Goal: Transaction & Acquisition: Book appointment/travel/reservation

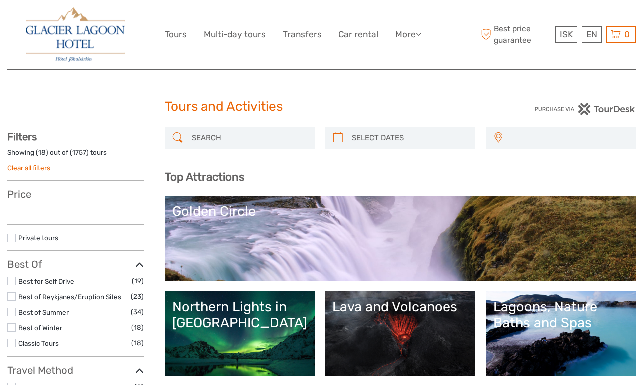
select select
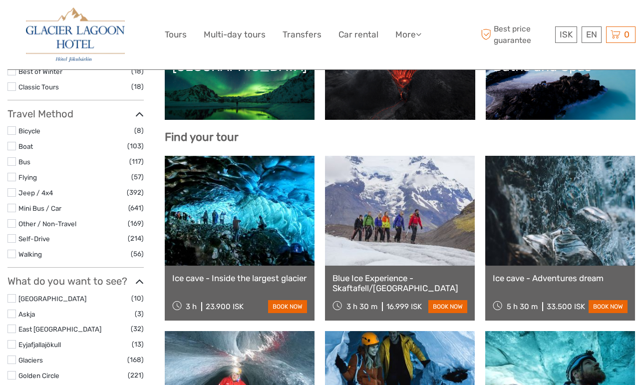
select select
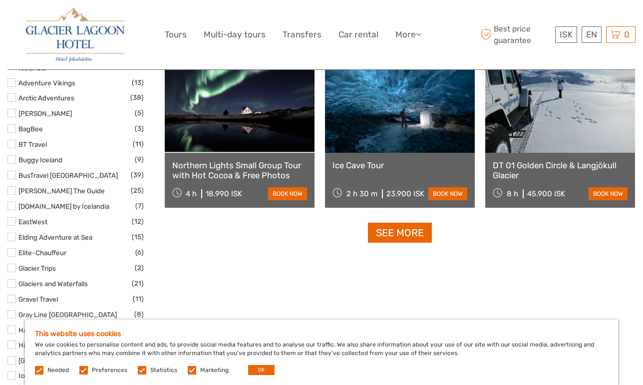
scroll to position [1246, 0]
click at [404, 232] on link "See more" at bounding box center [400, 232] width 64 height 20
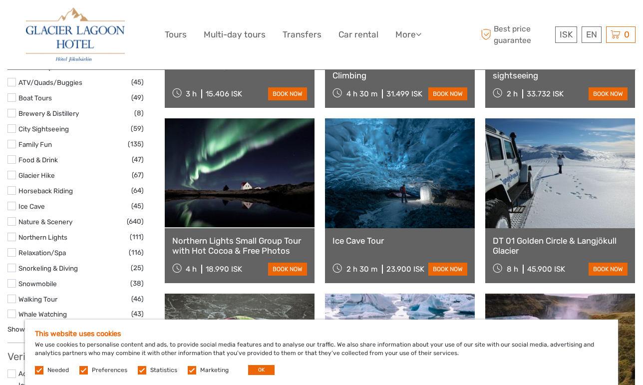
scroll to position [933, 0]
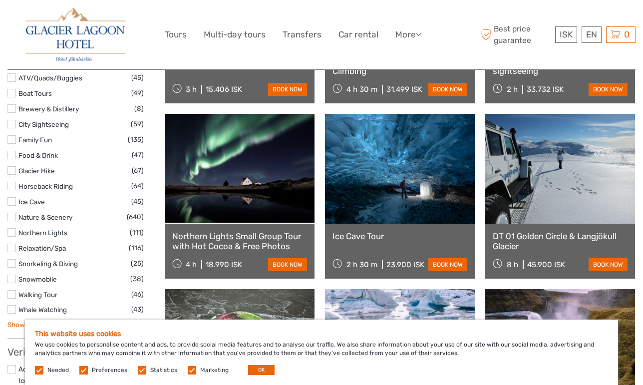
click at [16, 321] on link "Show all" at bounding box center [19, 325] width 25 height 8
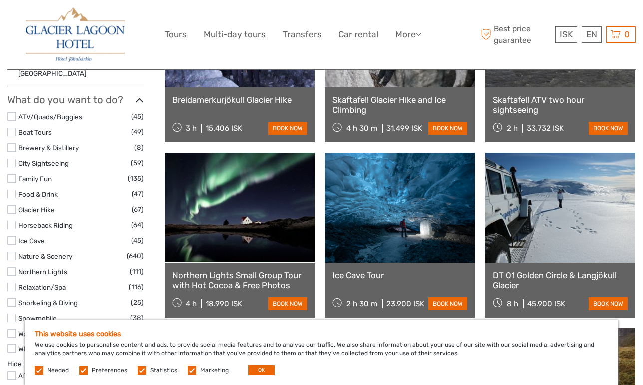
scroll to position [895, 0]
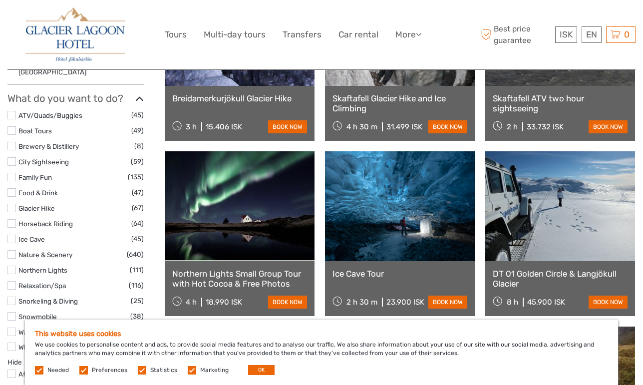
click at [13, 266] on label at bounding box center [11, 270] width 8 height 8
click at [0, 0] on input "checkbox" at bounding box center [0, 0] width 0 height 0
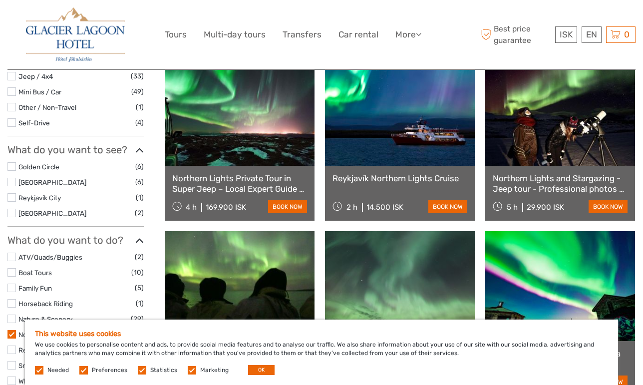
scroll to position [316, 0]
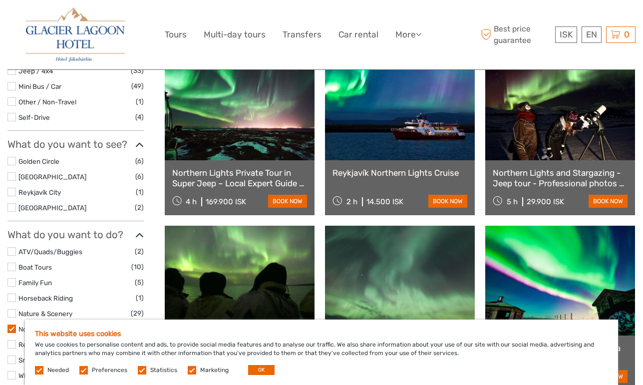
click at [263, 186] on link "Northern Lights Private Tour in Super Jeep – Local Expert Guide – With Photos" at bounding box center [239, 178] width 135 height 20
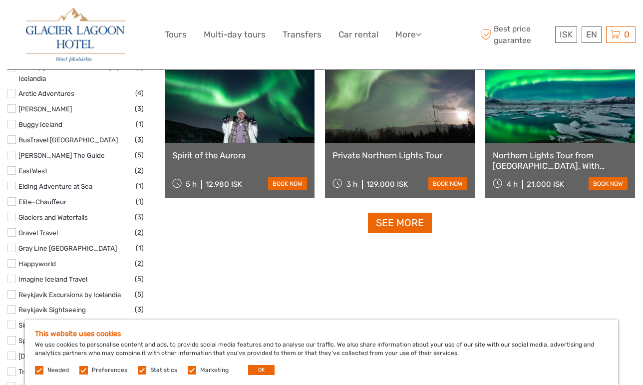
scroll to position [1030, 0]
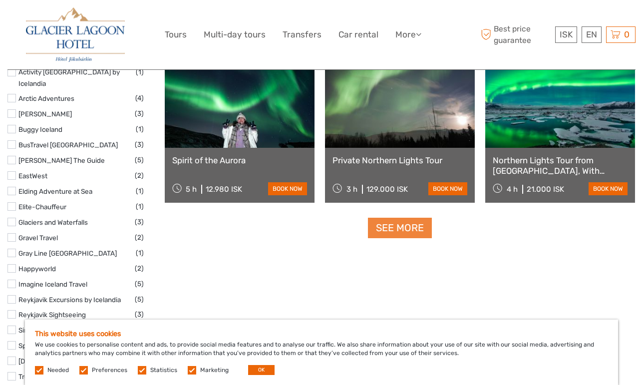
click at [404, 234] on link "See more" at bounding box center [400, 228] width 64 height 20
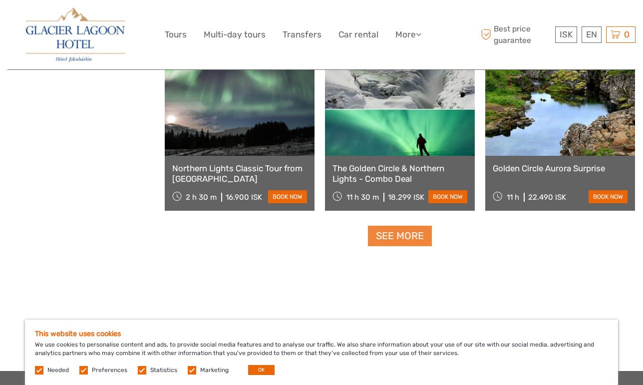
scroll to position [2068, 0]
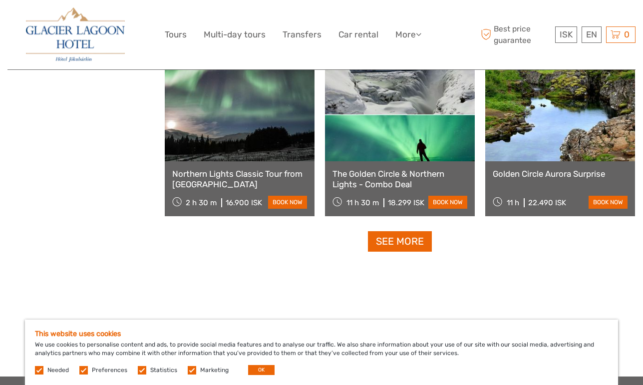
click at [401, 239] on link "See more" at bounding box center [400, 241] width 64 height 20
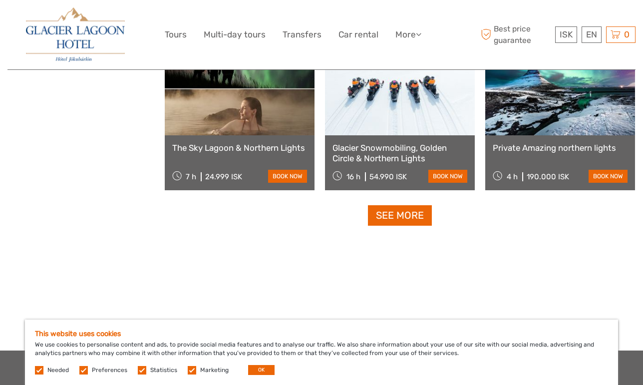
scroll to position [3145, 0]
click at [397, 214] on link "See more" at bounding box center [400, 215] width 64 height 20
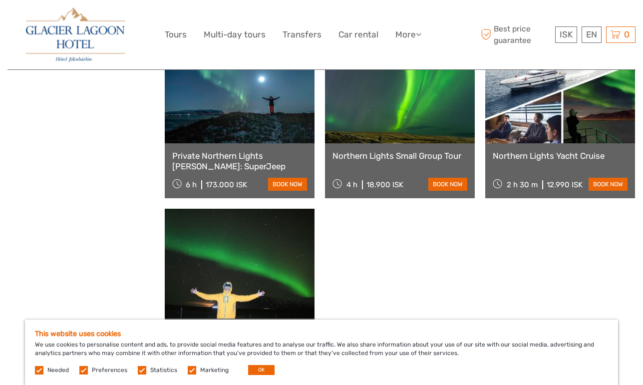
scroll to position [4188, 0]
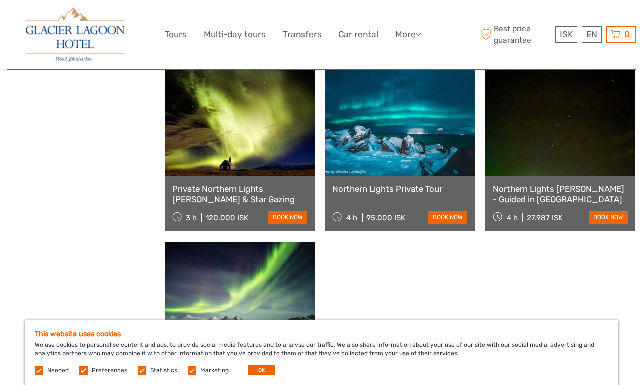
scroll to position [5217, 0]
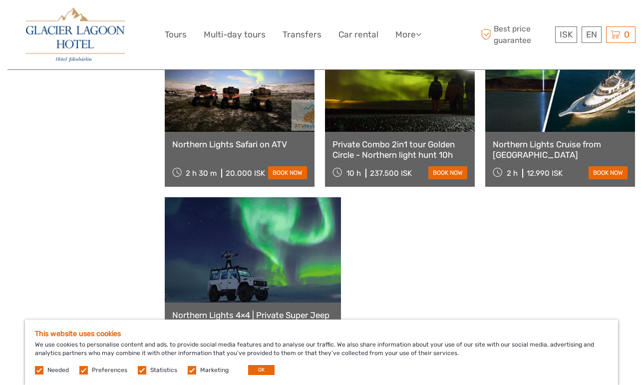
scroll to position [6302, 0]
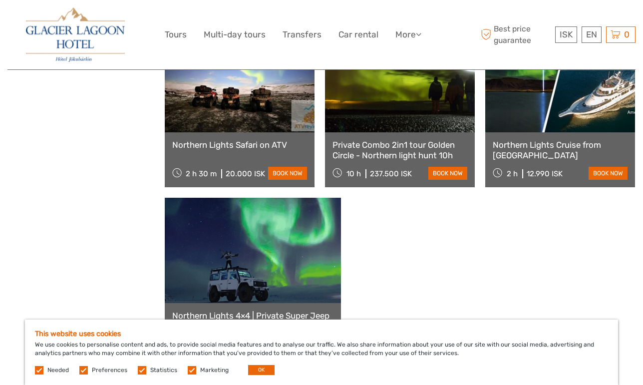
click at [396, 377] on link "See more" at bounding box center [400, 387] width 64 height 20
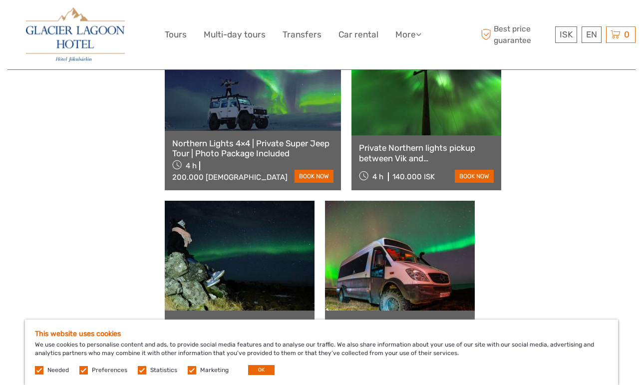
scroll to position [6374, 0]
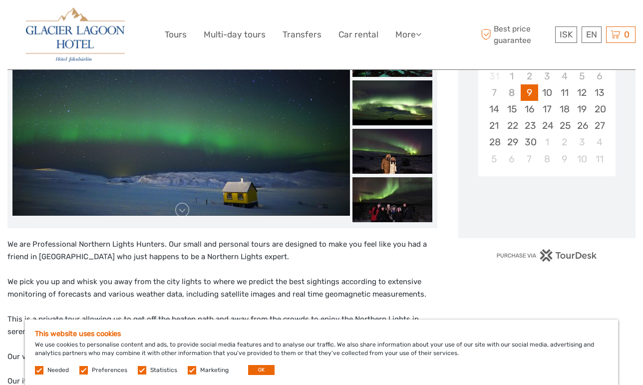
scroll to position [236, 0]
